Goal: Task Accomplishment & Management: Use online tool/utility

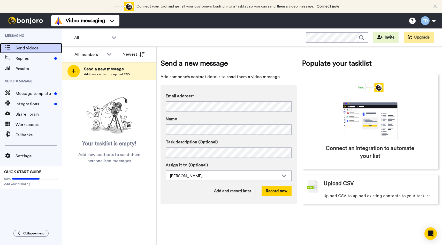
click at [35, 49] on span "Send videos" at bounding box center [39, 48] width 47 height 6
click at [36, 117] on span "Share library" at bounding box center [39, 114] width 47 height 6
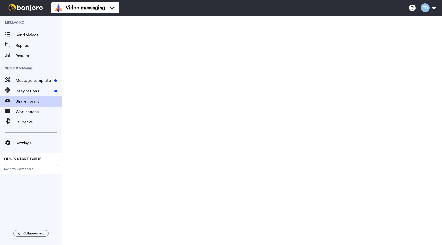
click at [36, 103] on span "Share library" at bounding box center [39, 101] width 47 height 6
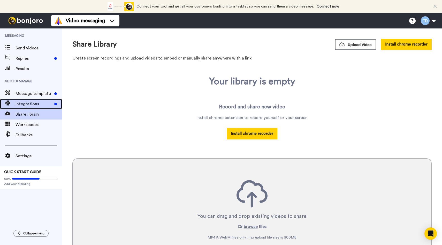
click at [42, 102] on span "Integrations" at bounding box center [34, 104] width 37 height 6
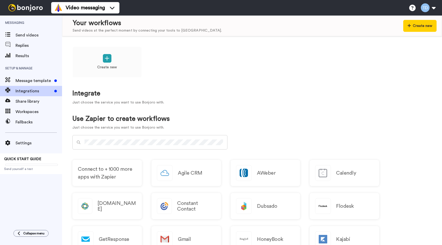
click at [35, 93] on div "Setup & Manage Message template Integrations Share library Workspaces Fallbacks" at bounding box center [31, 94] width 62 height 66
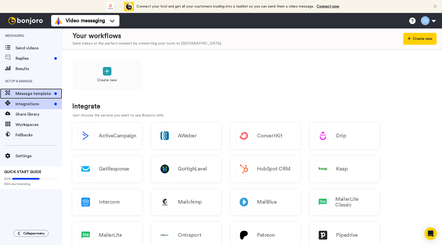
click at [40, 93] on span "Message template" at bounding box center [34, 94] width 37 height 6
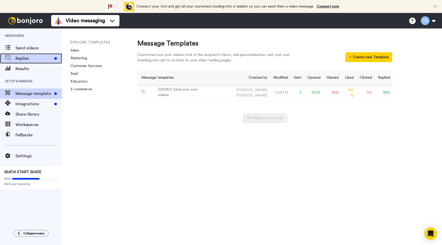
click at [32, 57] on span "Replies" at bounding box center [34, 58] width 37 height 6
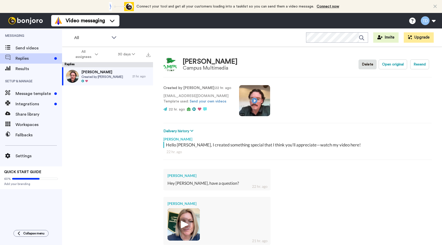
click at [292, 106] on div "Created by Trevor Dolan : 22 hr. ago morganc@campusmultimedia.com Template used…" at bounding box center [297, 99] width 268 height 35
click at [218, 109] on p "22 hr. ago" at bounding box center [197, 109] width 68 height 5
click at [416, 64] on button "Resend" at bounding box center [419, 64] width 19 height 10
click at [398, 63] on button "Open original" at bounding box center [393, 64] width 28 height 10
type textarea "x"
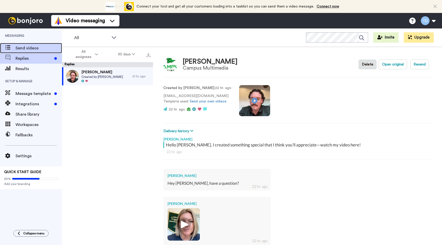
click at [35, 48] on span "Send videos" at bounding box center [39, 48] width 47 height 6
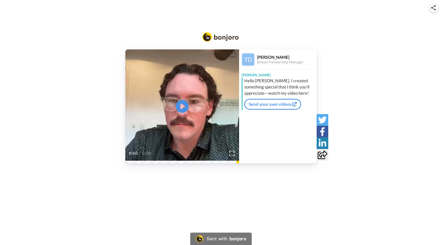
click at [327, 156] on icon at bounding box center [323, 154] width 10 height 9
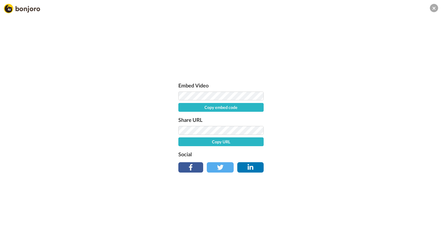
click at [59, 37] on div "Embed Video Copy embed code Share URL Copy URL Social" at bounding box center [221, 150] width 442 height 245
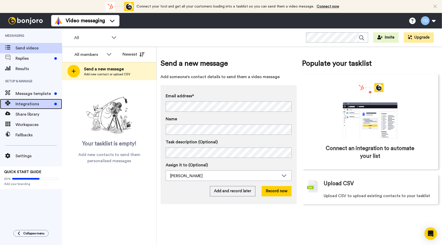
click at [33, 106] on span "Integrations" at bounding box center [34, 104] width 37 height 6
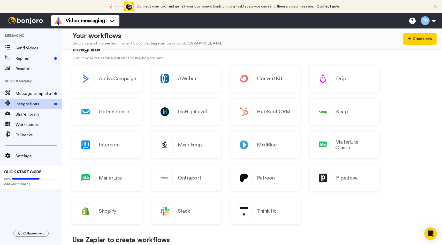
scroll to position [56, 0]
